Goal: Information Seeking & Learning: Learn about a topic

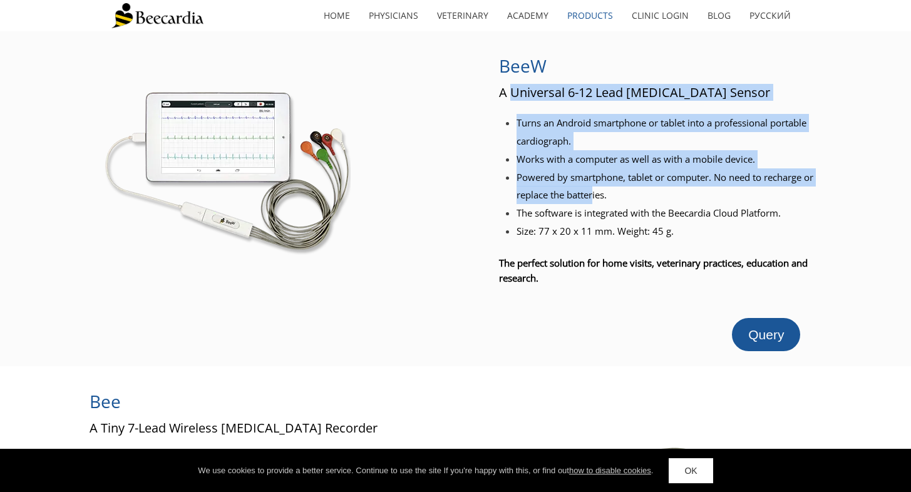
drag, startPoint x: 513, startPoint y: 98, endPoint x: 598, endPoint y: 189, distance: 124.9
click at [605, 189] on div "BeeW A Universal 6-12 Lead ECG Sensor Turns an Android smartphone or tablet int…" at bounding box center [657, 198] width 317 height 305
click at [598, 189] on span "Powered by smartphone, tablet or computer. No need to recharge or replace the b…" at bounding box center [664, 186] width 297 height 31
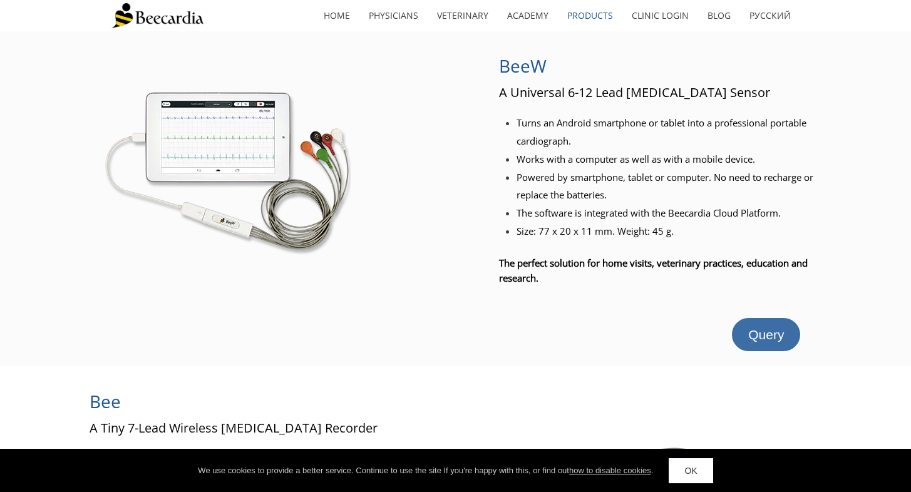
click at [764, 332] on span "Query" at bounding box center [766, 334] width 36 height 14
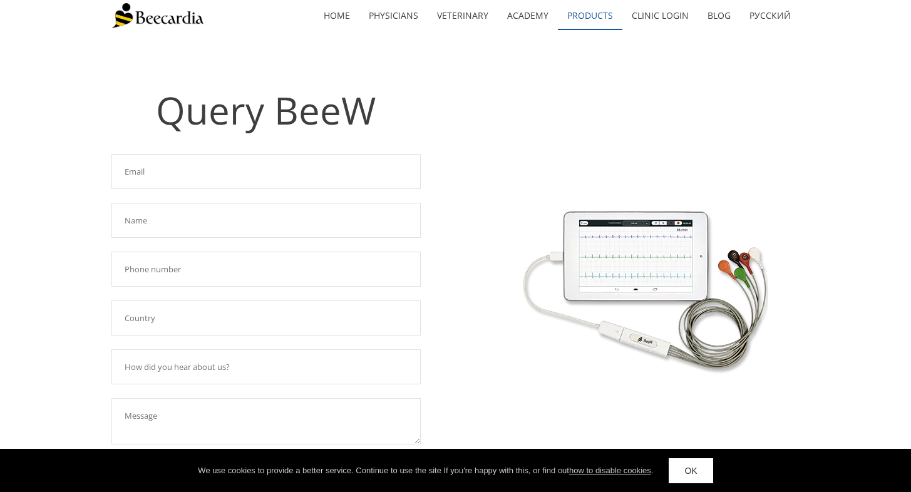
click at [592, 16] on link "Products" at bounding box center [590, 15] width 64 height 29
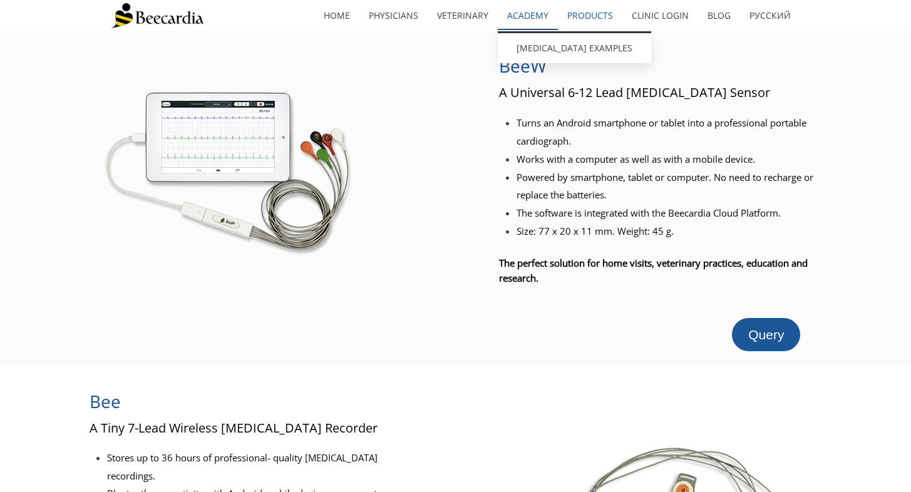
click at [507, 18] on link "Academy" at bounding box center [528, 15] width 60 height 29
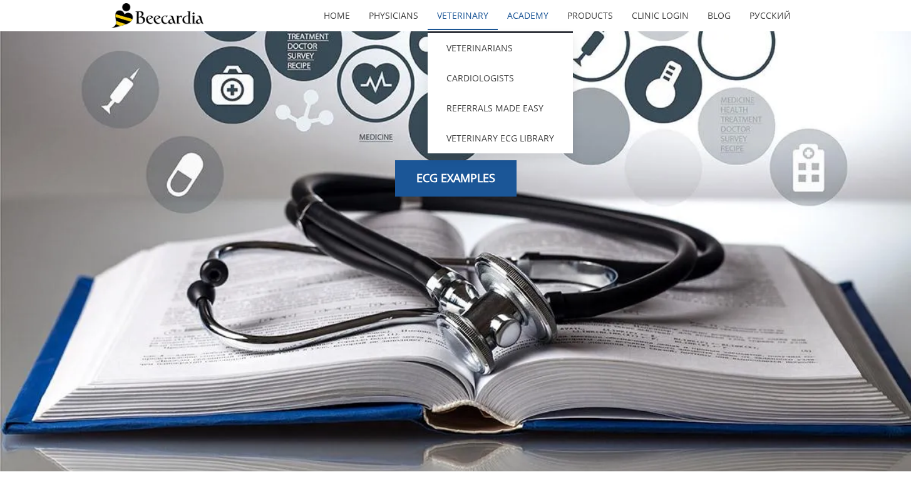
click at [457, 11] on link "Veterinary" at bounding box center [463, 15] width 70 height 29
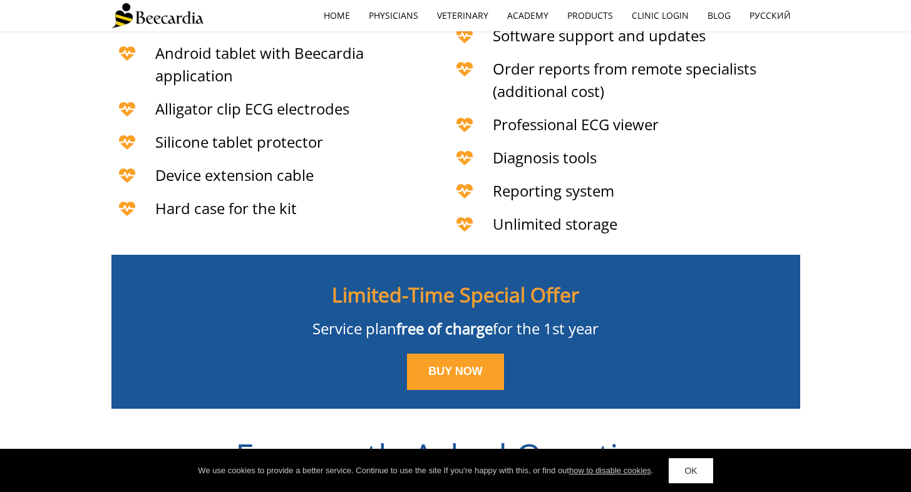
scroll to position [3362, 0]
